Goal: Task Accomplishment & Management: Manage account settings

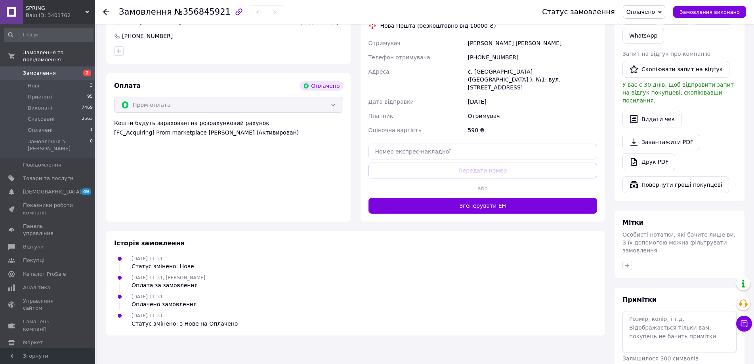
click at [58, 70] on span "Замовлення" at bounding box center [48, 73] width 50 height 7
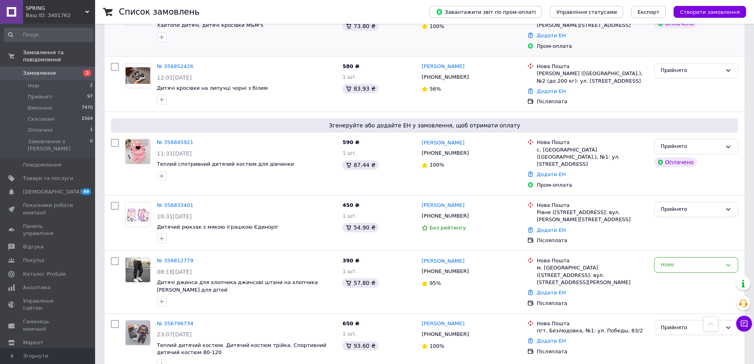
scroll to position [277, 0]
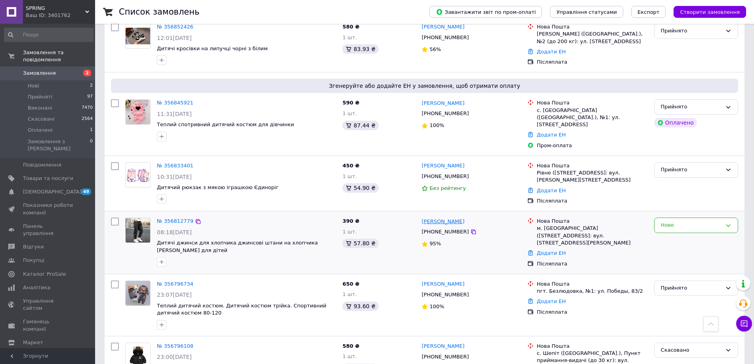
click at [437, 218] on link "[PERSON_NAME]" at bounding box center [442, 222] width 43 height 8
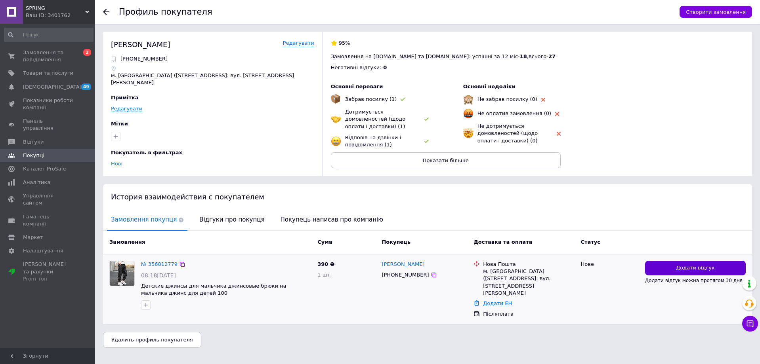
click at [714, 265] on button "Додати відгук" at bounding box center [695, 268] width 101 height 15
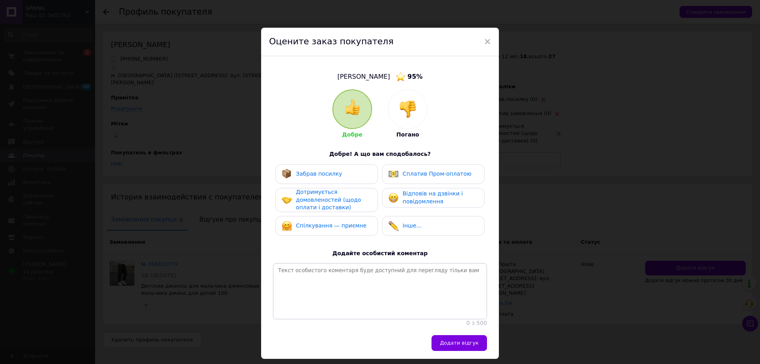
click at [403, 112] on img at bounding box center [407, 109] width 17 height 17
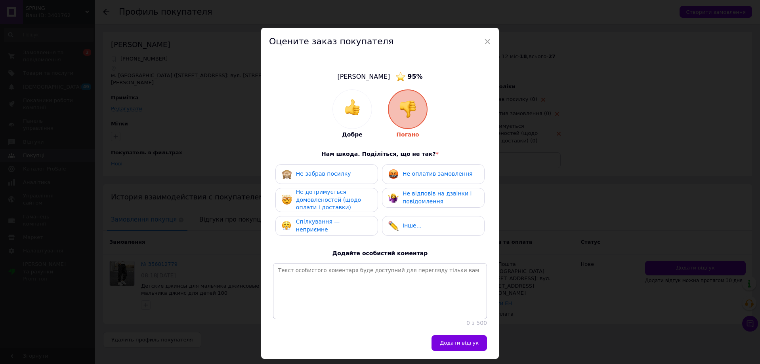
click at [321, 223] on span "Спілкування — неприємне" at bounding box center [318, 226] width 44 height 14
click at [452, 346] on span "Додати відгук" at bounding box center [459, 343] width 39 height 6
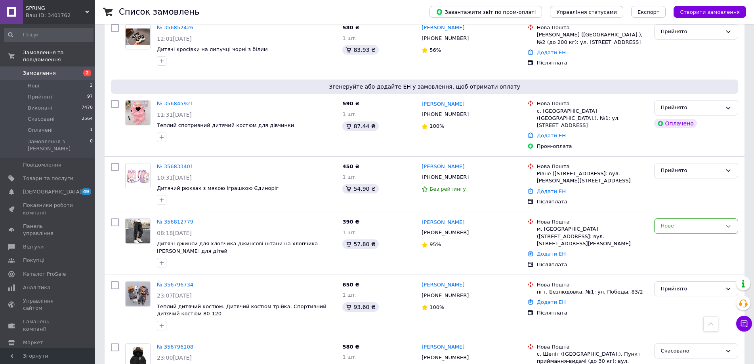
scroll to position [277, 0]
click at [726, 223] on icon at bounding box center [728, 226] width 6 height 6
click at [671, 264] on li "Скасовано" at bounding box center [695, 271] width 83 height 15
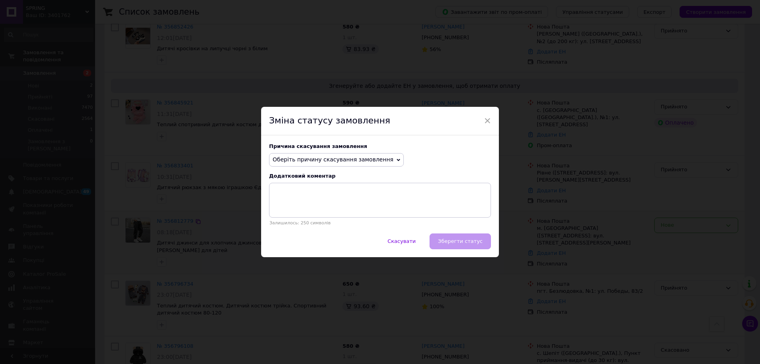
click at [370, 159] on span "Оберіть причину скасування замовлення" at bounding box center [332, 159] width 121 height 6
click at [325, 230] on li "Не вдається додзвонитися" at bounding box center [336, 231] width 134 height 11
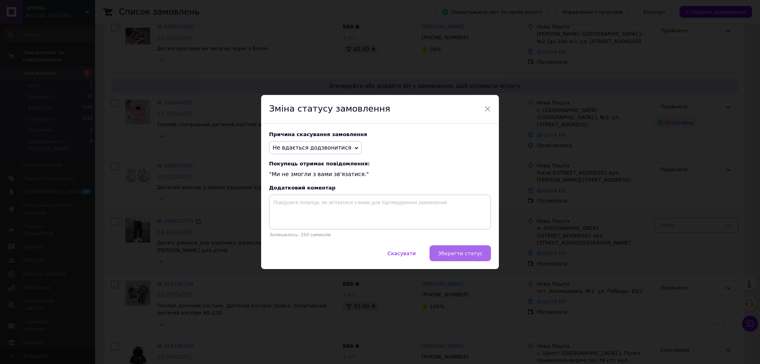
click at [450, 252] on span "Зберегти статус" at bounding box center [460, 254] width 45 height 6
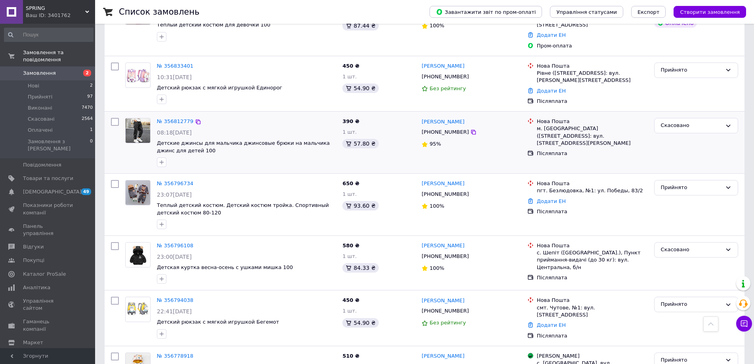
scroll to position [402, 0]
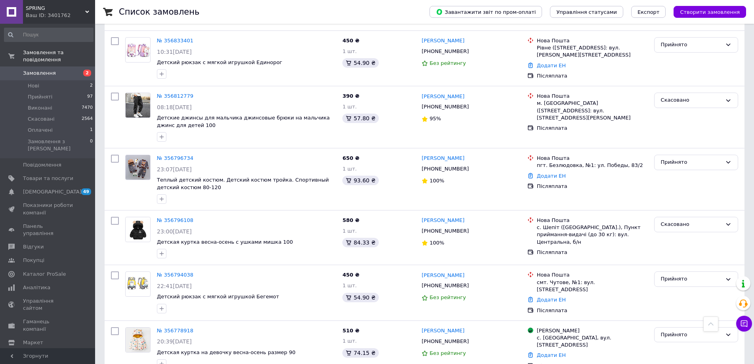
click at [49, 70] on span "Замовлення" at bounding box center [39, 73] width 33 height 7
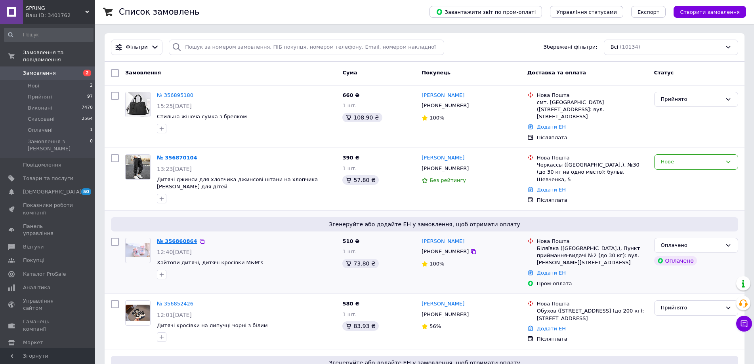
click at [190, 238] on link "№ 356860864" at bounding box center [177, 241] width 40 height 6
click at [181, 155] on link "№ 356870104" at bounding box center [177, 158] width 40 height 6
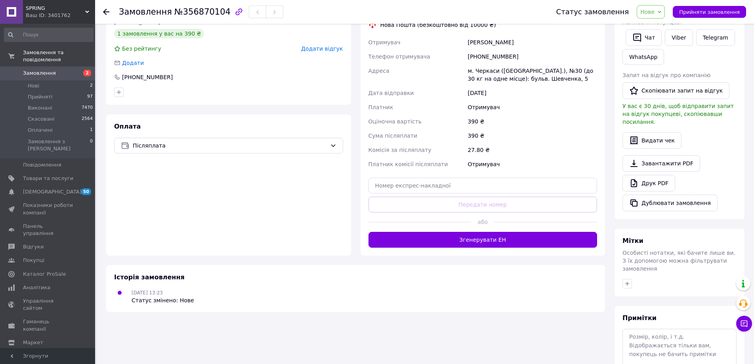
scroll to position [198, 0]
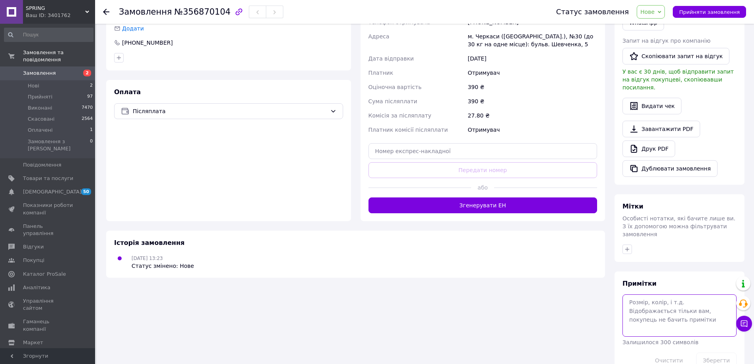
drag, startPoint x: 669, startPoint y: 293, endPoint x: 667, endPoint y: 288, distance: 5.5
click at [669, 295] on textarea at bounding box center [679, 316] width 114 height 42
type textarea "на 142 150"
click at [713, 353] on button "Зберегти" at bounding box center [716, 361] width 40 height 16
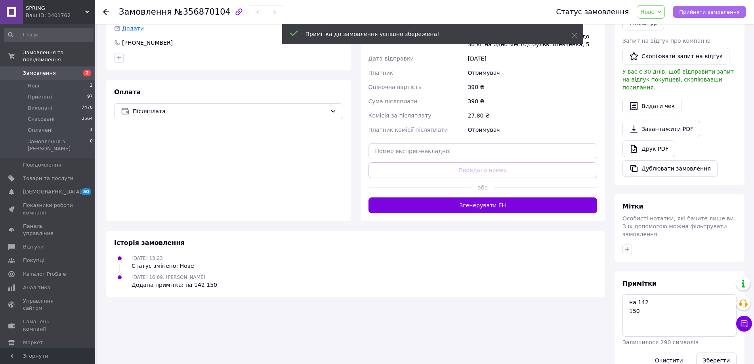
click at [697, 10] on span "Прийняти замовлення" at bounding box center [709, 12] width 61 height 6
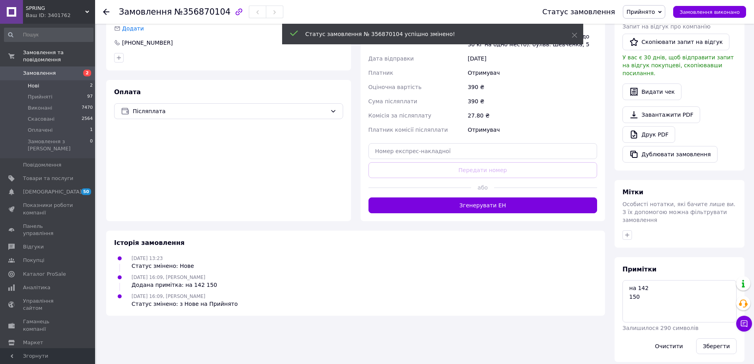
scroll to position [190, 0]
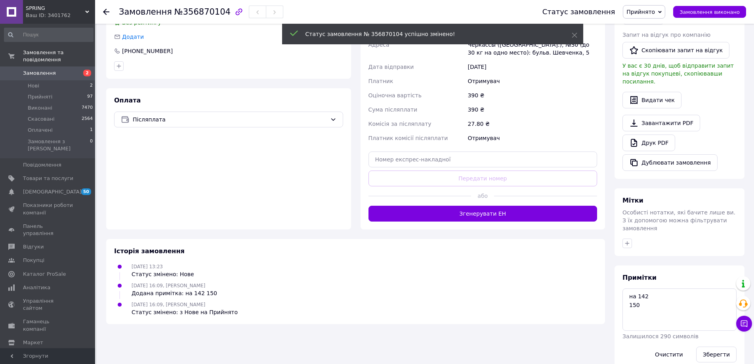
click at [59, 70] on span "Замовлення" at bounding box center [48, 73] width 50 height 7
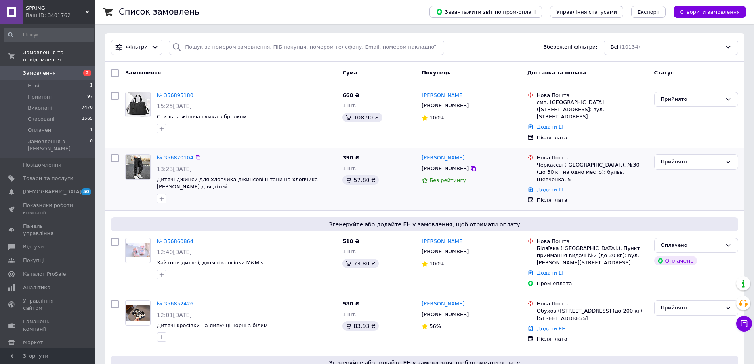
click at [184, 155] on link "№ 356870104" at bounding box center [175, 158] width 36 height 6
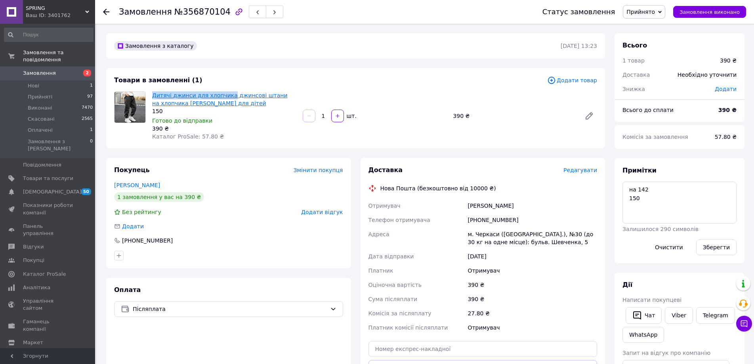
drag, startPoint x: 152, startPoint y: 91, endPoint x: 224, endPoint y: 96, distance: 72.7
click at [224, 96] on div "Дитячі джинси для хлопчика джинсові штани на хлопчика джинс для дітей 150 Готов…" at bounding box center [224, 116] width 151 height 52
copy link "Дитячі джинси для хлопчика"
click at [53, 175] on span "Товари та послуги" at bounding box center [48, 178] width 50 height 7
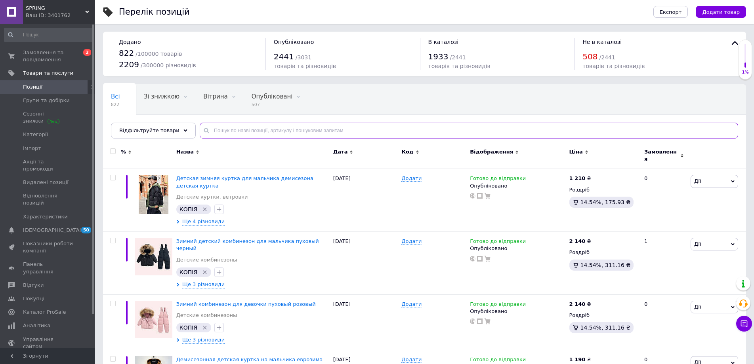
paste input "Дитячі джинси для хлопчика"
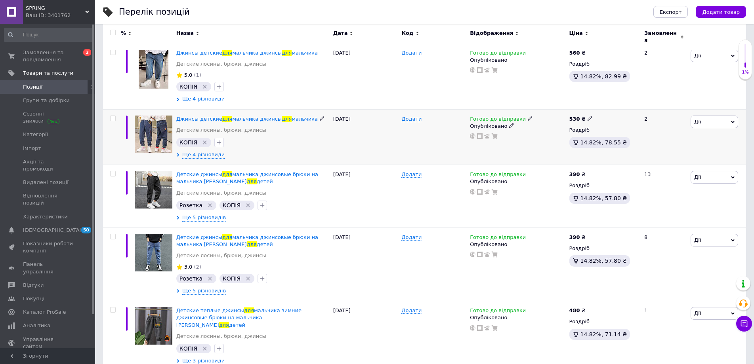
scroll to position [238, 0]
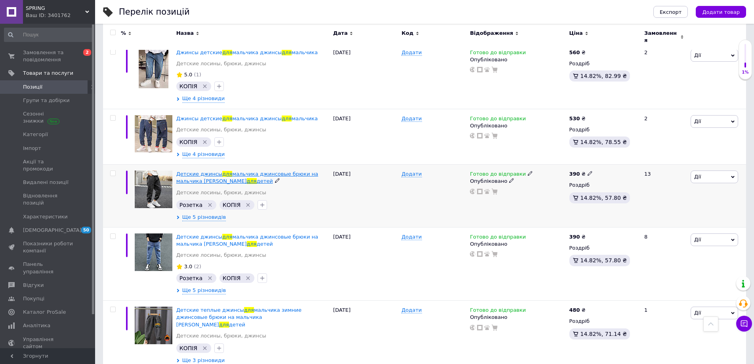
type input "Дитячі джинси для хлопчика"
click at [246, 171] on span "мальчика джинсовые брюки на мальчика джинс" at bounding box center [247, 177] width 142 height 13
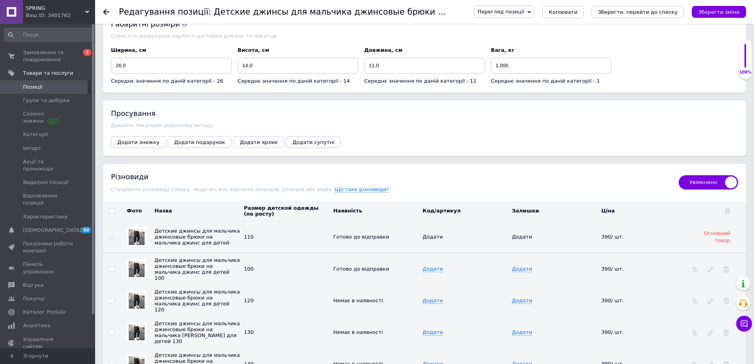
scroll to position [871, 0]
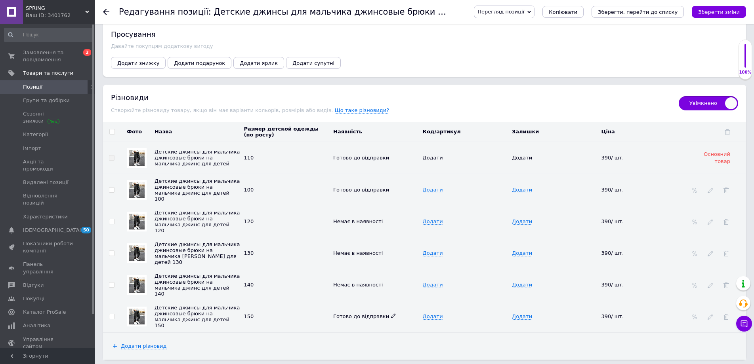
click at [391, 314] on icon at bounding box center [393, 316] width 5 height 5
click at [360, 337] on li "Немає в наявності" at bounding box center [374, 342] width 88 height 11
click at [727, 10] on icon "Зберегти зміни" at bounding box center [719, 12] width 42 height 6
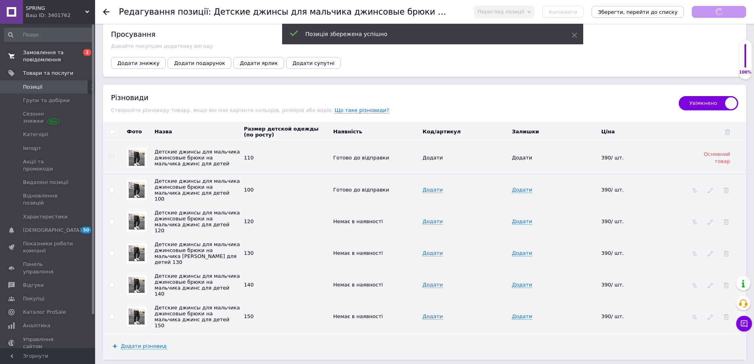
click at [39, 57] on span "Замовлення та повідомлення" at bounding box center [48, 56] width 50 height 14
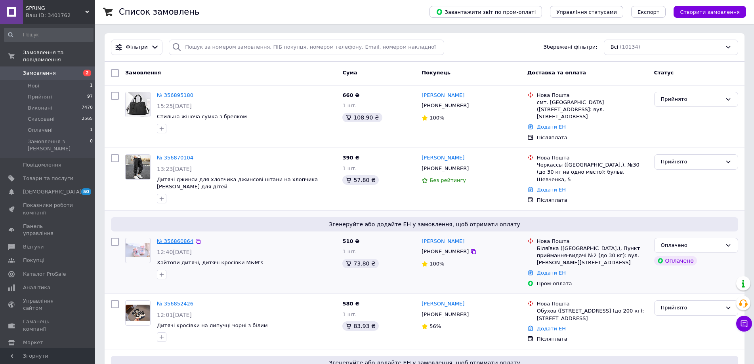
click at [177, 238] on link "№ 356860864" at bounding box center [175, 241] width 36 height 6
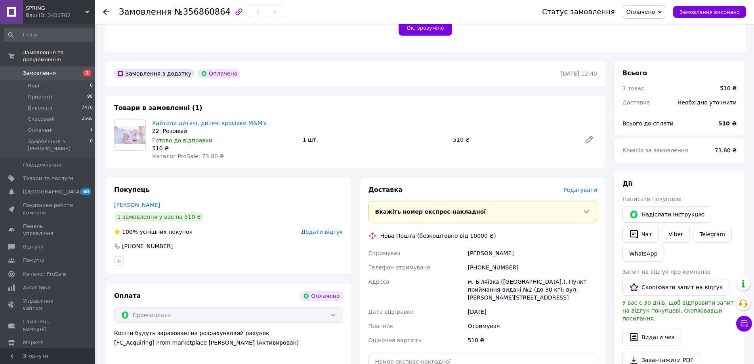
scroll to position [198, 0]
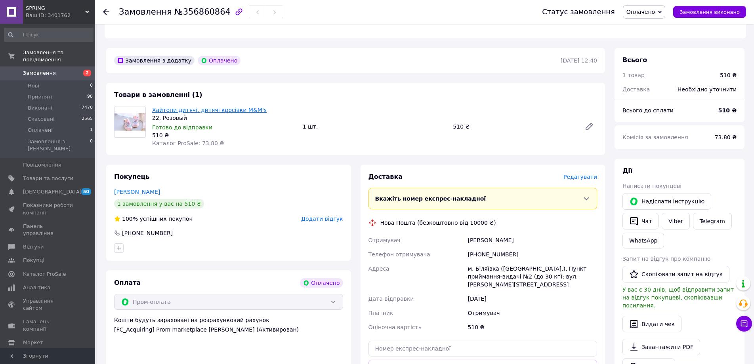
click at [213, 107] on link "Хайтопи дитячі, дитячі кросівки M&M's" at bounding box center [209, 110] width 114 height 6
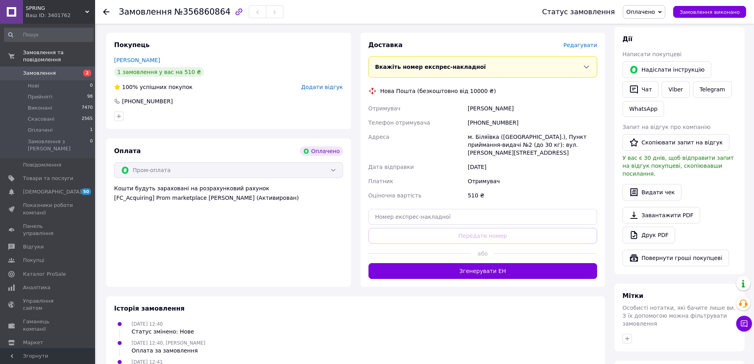
scroll to position [417, 0]
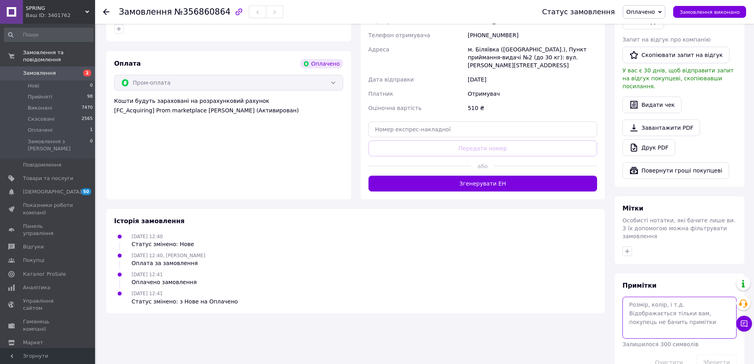
click at [639, 297] on textarea at bounding box center [679, 318] width 114 height 42
type textarea "22"
click at [713, 355] on button "Зберегти" at bounding box center [716, 363] width 40 height 16
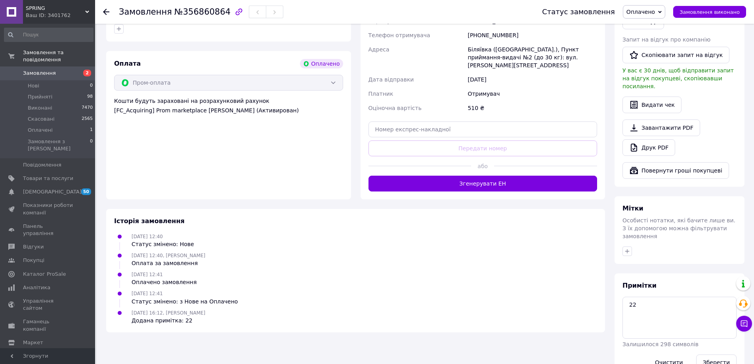
click at [655, 10] on span "Оплачено" at bounding box center [640, 12] width 29 height 6
click at [659, 27] on li "Прийнято" at bounding box center [644, 28] width 42 height 12
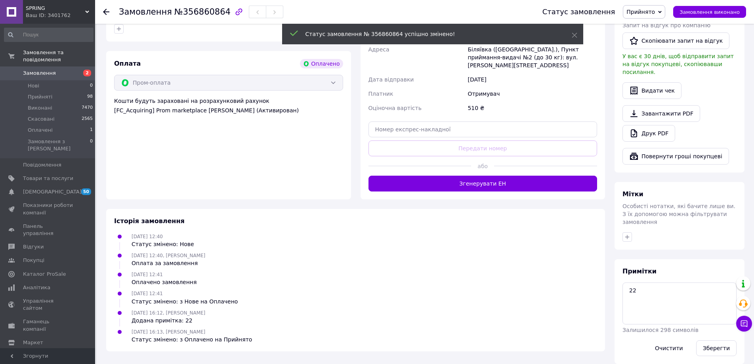
scroll to position [403, 0]
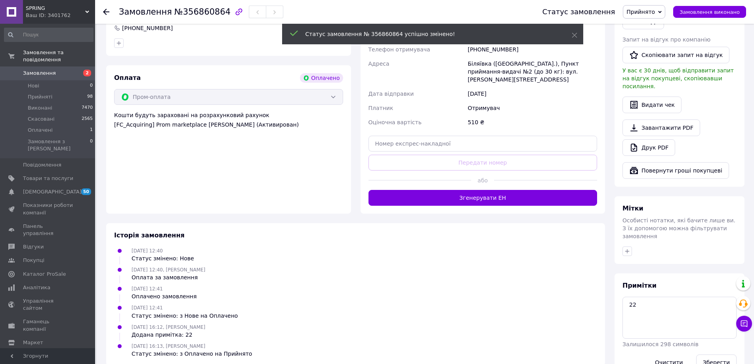
click at [60, 70] on span "Замовлення" at bounding box center [48, 73] width 50 height 7
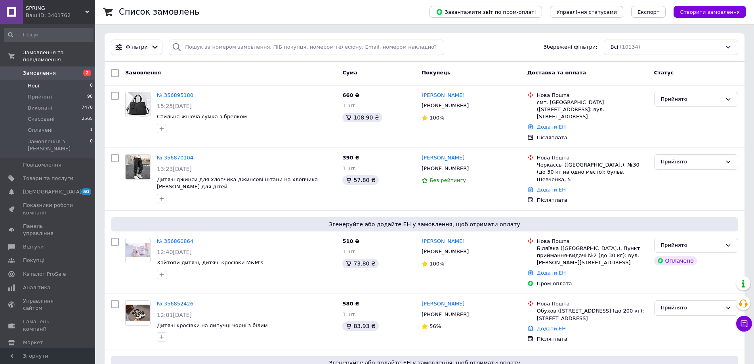
click at [33, 82] on span "Нові" at bounding box center [33, 85] width 11 height 7
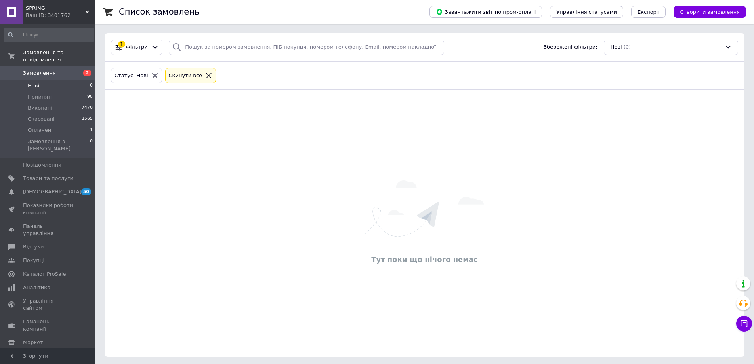
click at [48, 70] on span "Замовлення" at bounding box center [39, 73] width 33 height 7
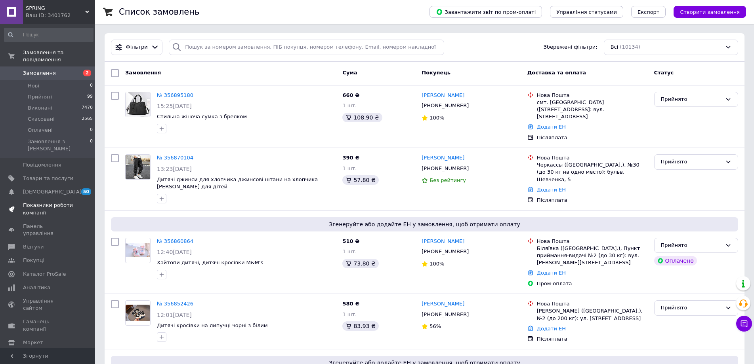
click at [31, 202] on span "Показники роботи компанії" at bounding box center [48, 209] width 50 height 14
